Goal: Information Seeking & Learning: Learn about a topic

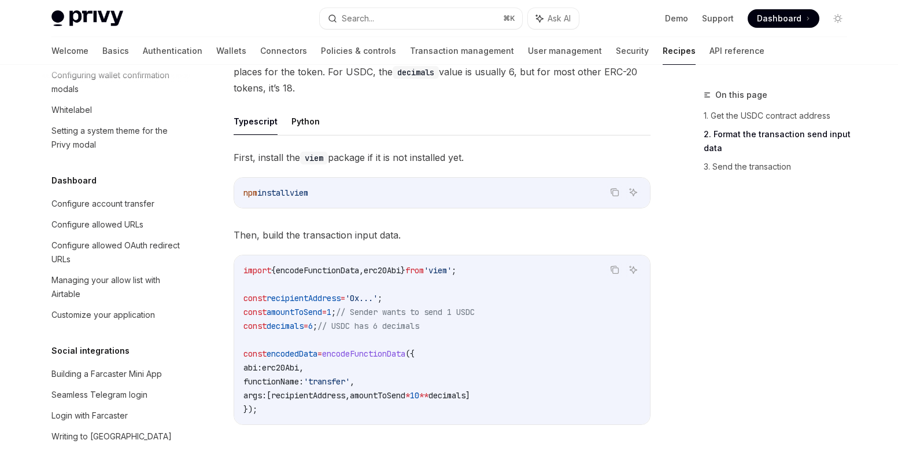
scroll to position [1141, 0]
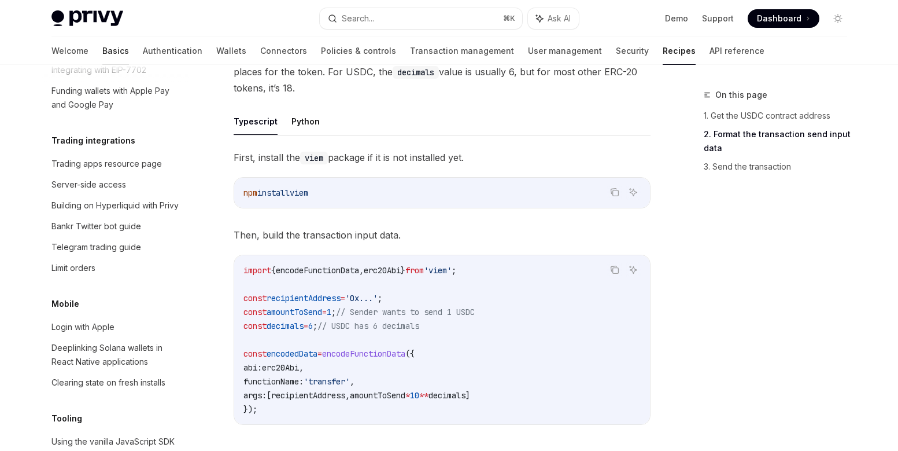
click at [102, 40] on link "Basics" at bounding box center [115, 51] width 27 height 28
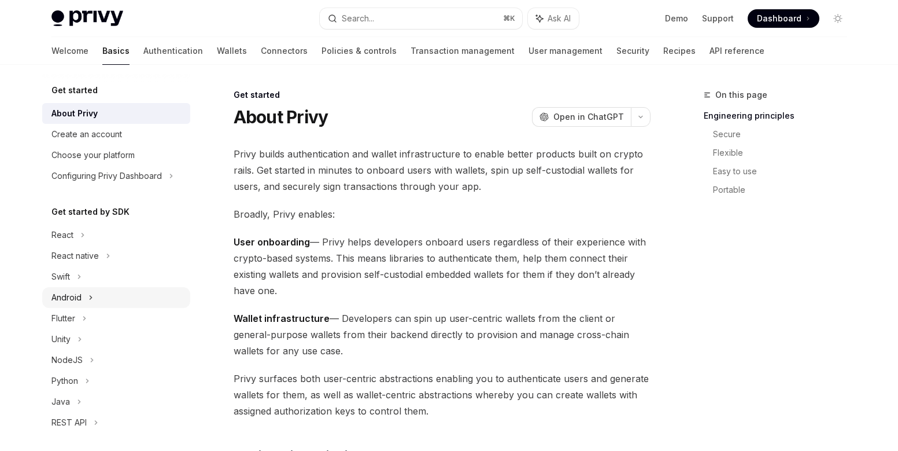
click at [81, 299] on div "Android" at bounding box center [66, 297] width 30 height 14
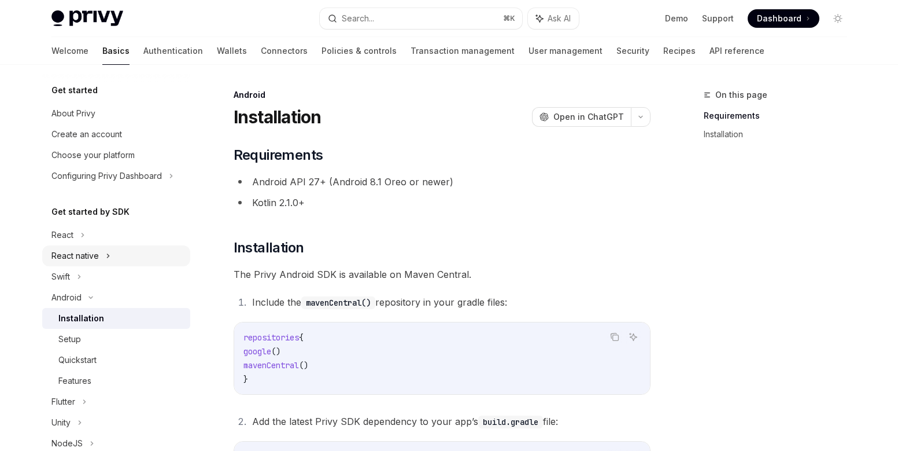
click at [76, 255] on div "React native" at bounding box center [74, 256] width 47 height 14
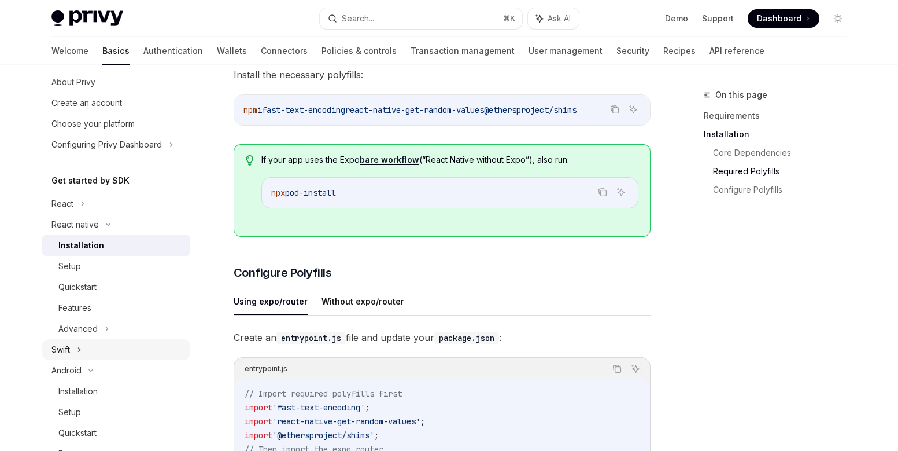
scroll to position [82, 0]
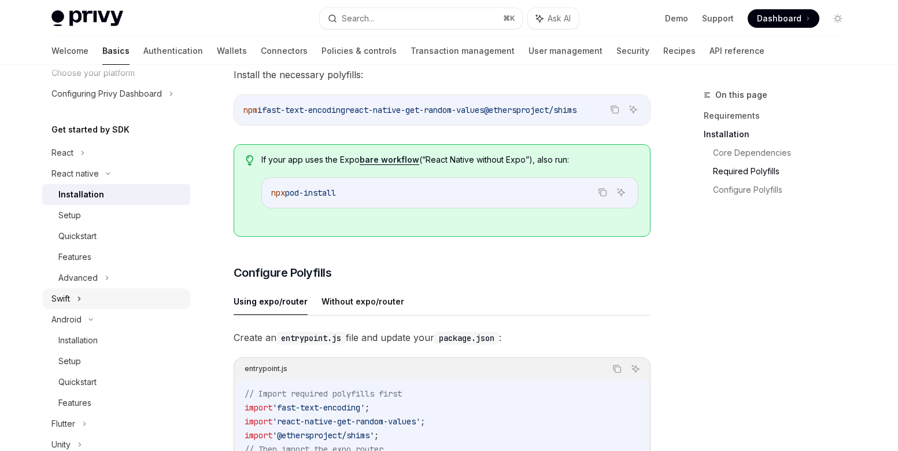
click at [79, 296] on icon at bounding box center [79, 299] width 5 height 14
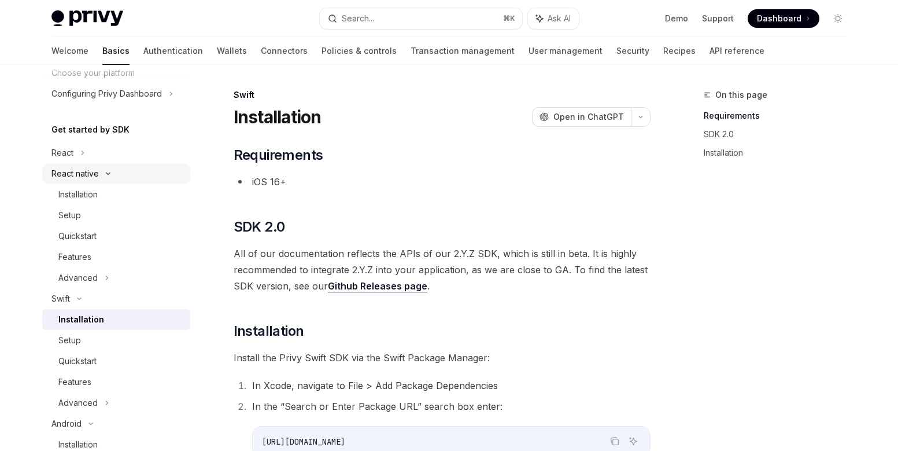
click at [112, 176] on div "React native" at bounding box center [116, 173] width 148 height 21
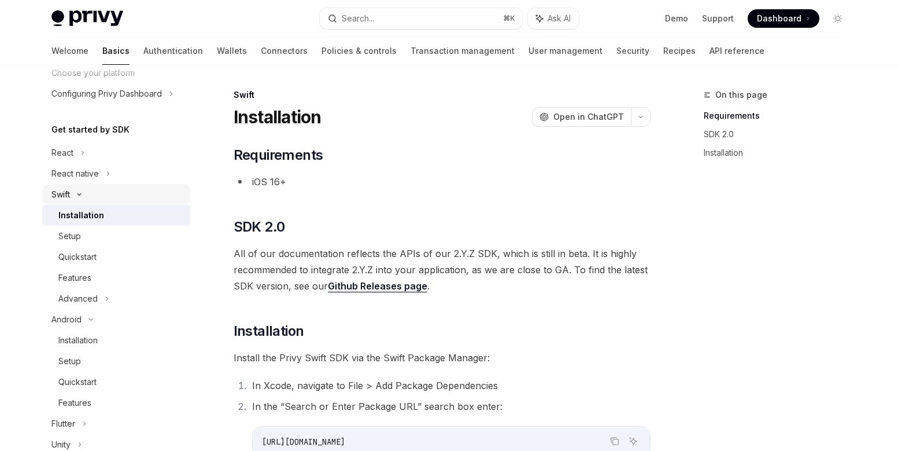
click at [82, 194] on icon at bounding box center [79, 194] width 14 height 5
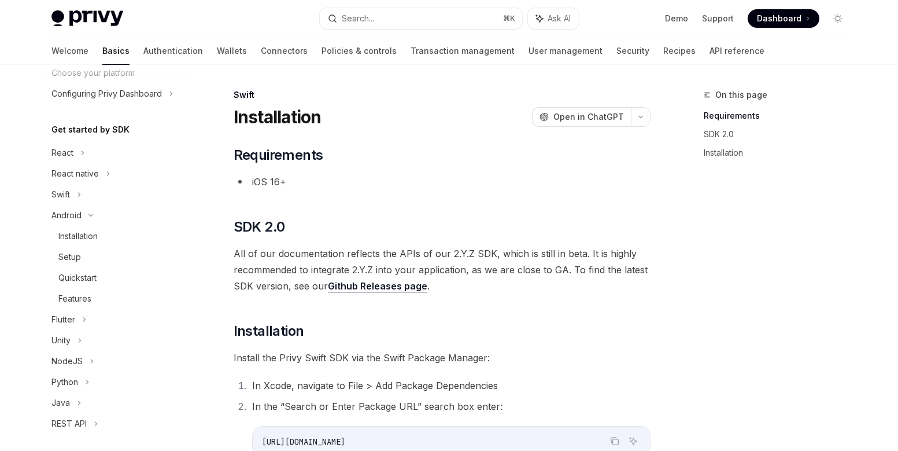
click at [90, 129] on h5 "Get started by SDK" at bounding box center [90, 130] width 78 height 14
click at [86, 131] on h5 "Get started by SDK" at bounding box center [90, 130] width 78 height 14
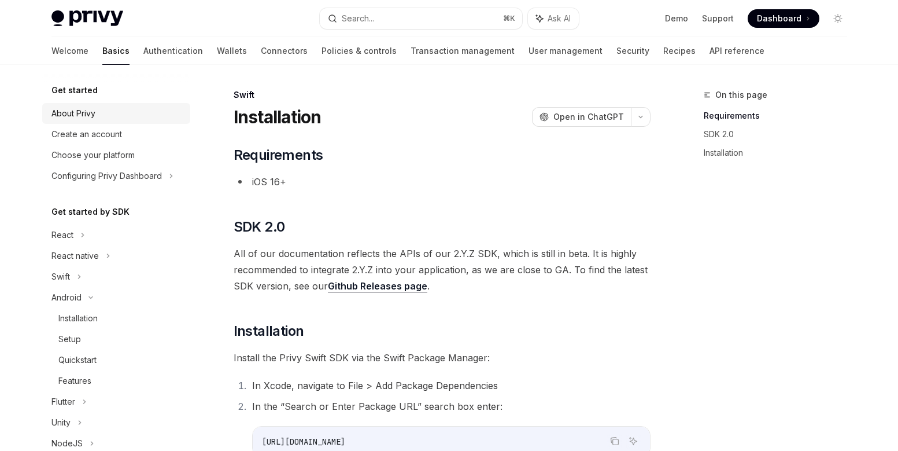
click at [92, 115] on div "About Privy" at bounding box center [73, 113] width 44 height 14
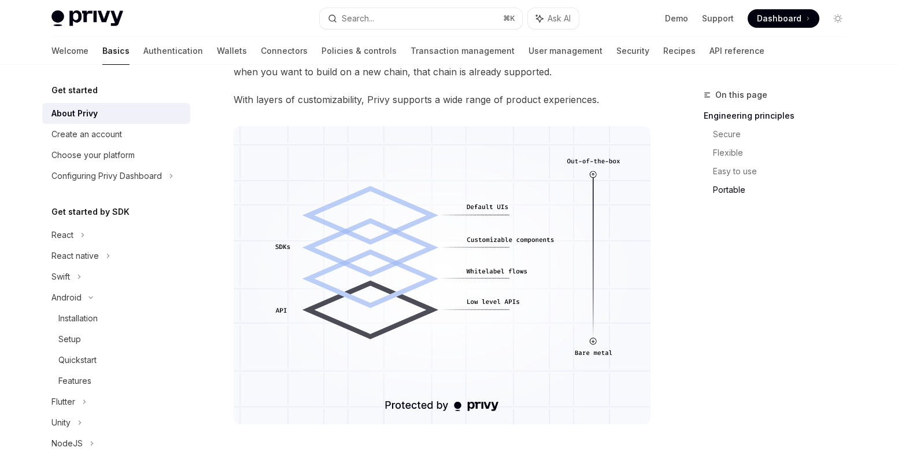
scroll to position [947, 0]
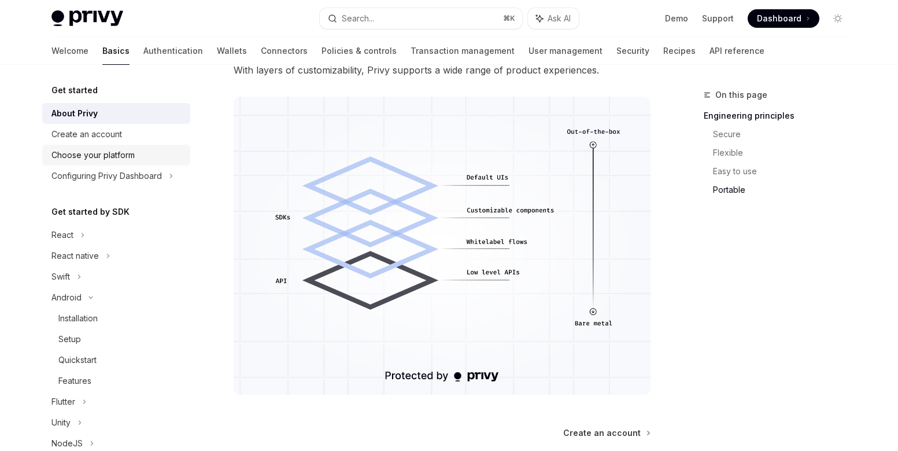
click at [93, 154] on div "Choose your platform" at bounding box center [92, 155] width 83 height 14
type textarea "*"
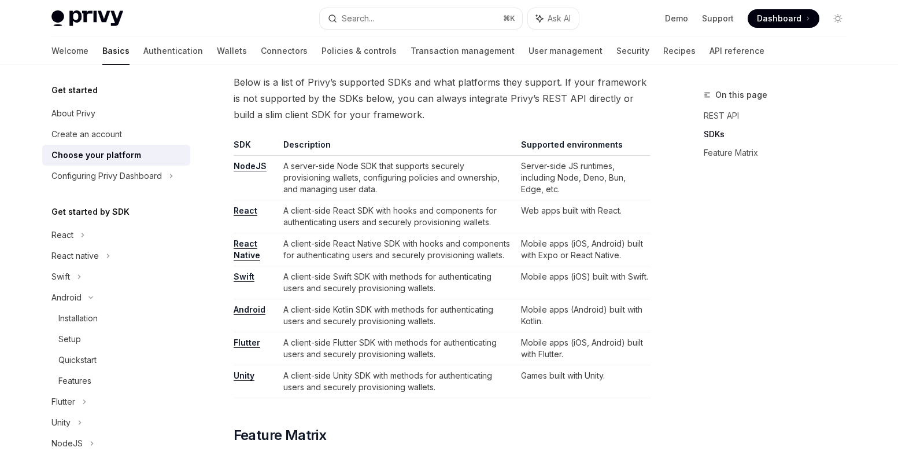
scroll to position [683, 0]
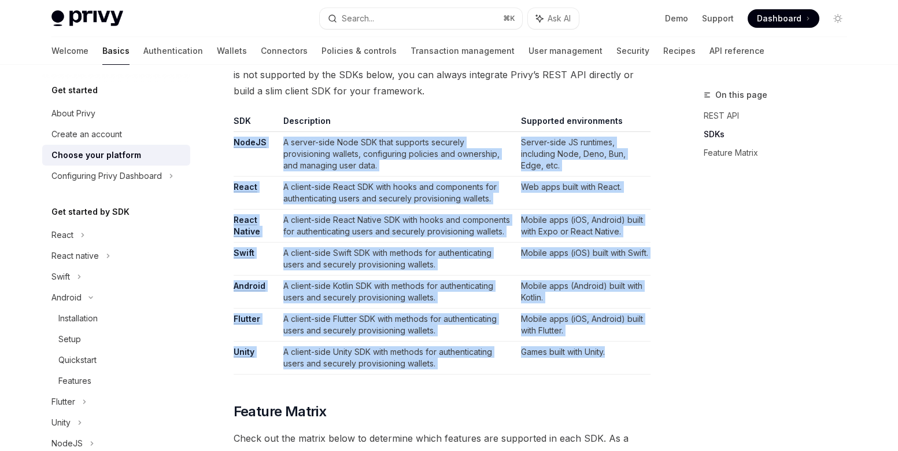
drag, startPoint x: 229, startPoint y: 142, endPoint x: 614, endPoint y: 352, distance: 438.3
copy tbody "NodeJS A server-side Node SDK that supports securely provisioning wallets, conf…"
